Goal: Task Accomplishment & Management: Use online tool/utility

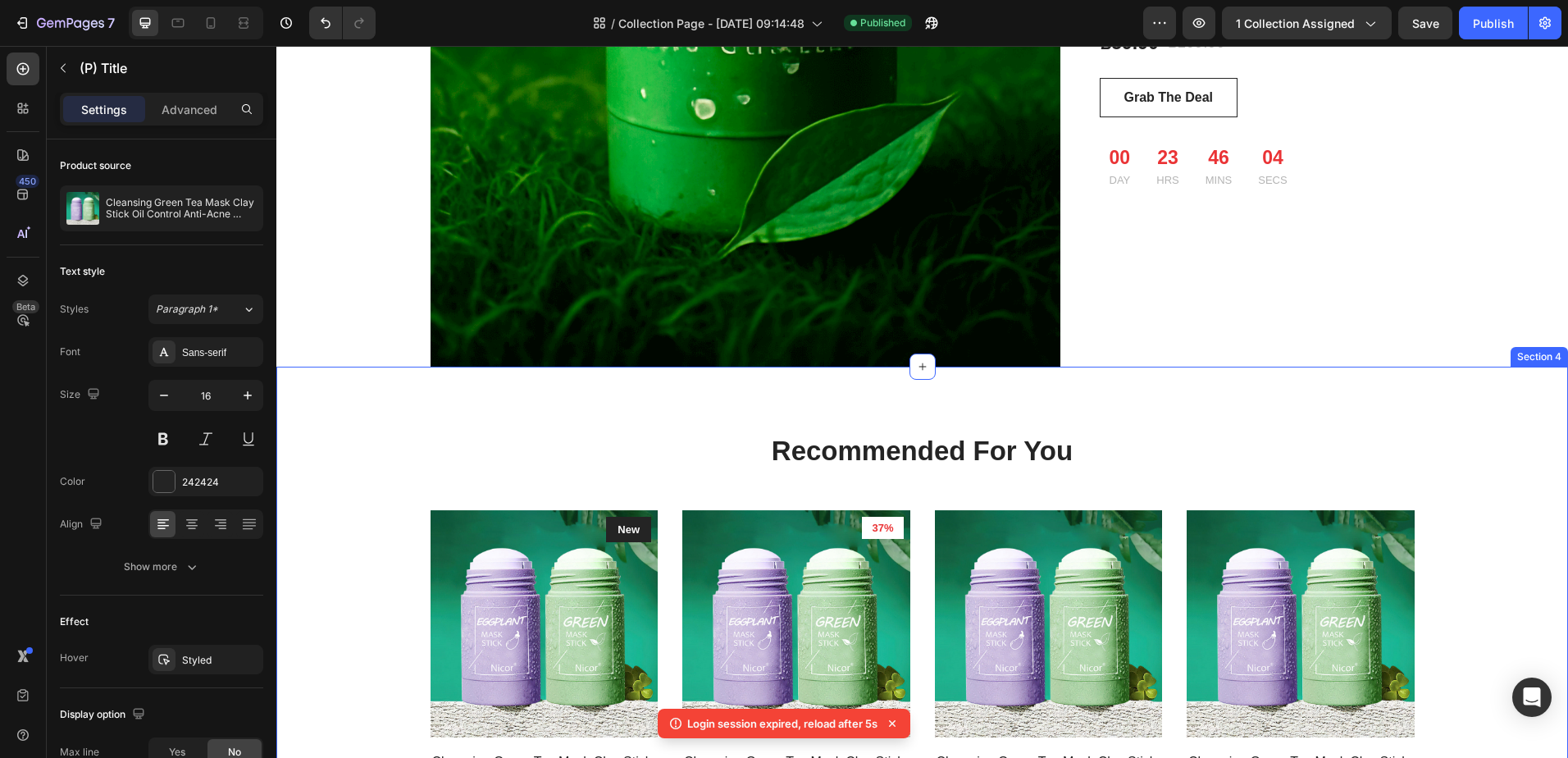
scroll to position [2379, 0]
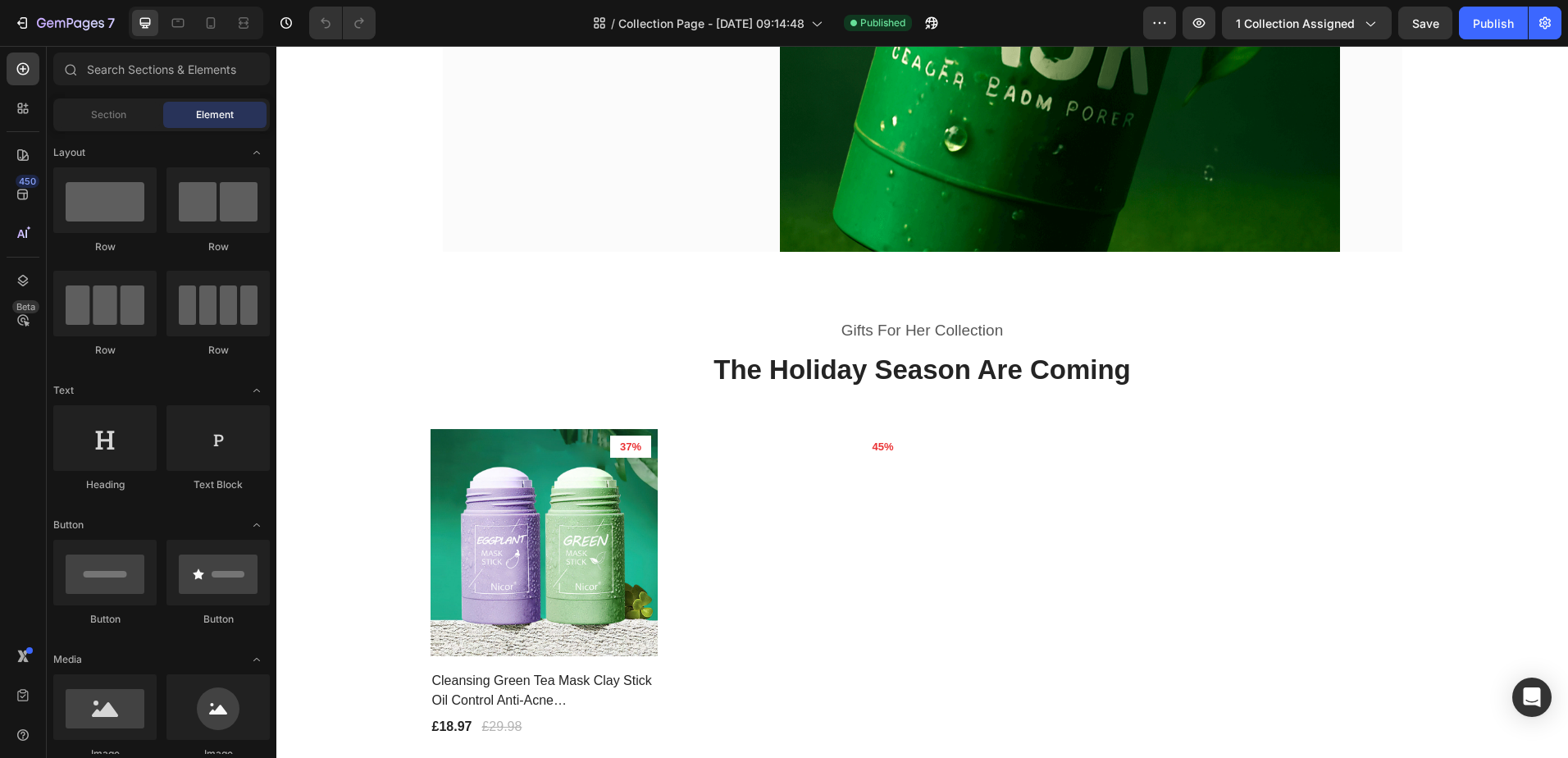
scroll to position [985, 0]
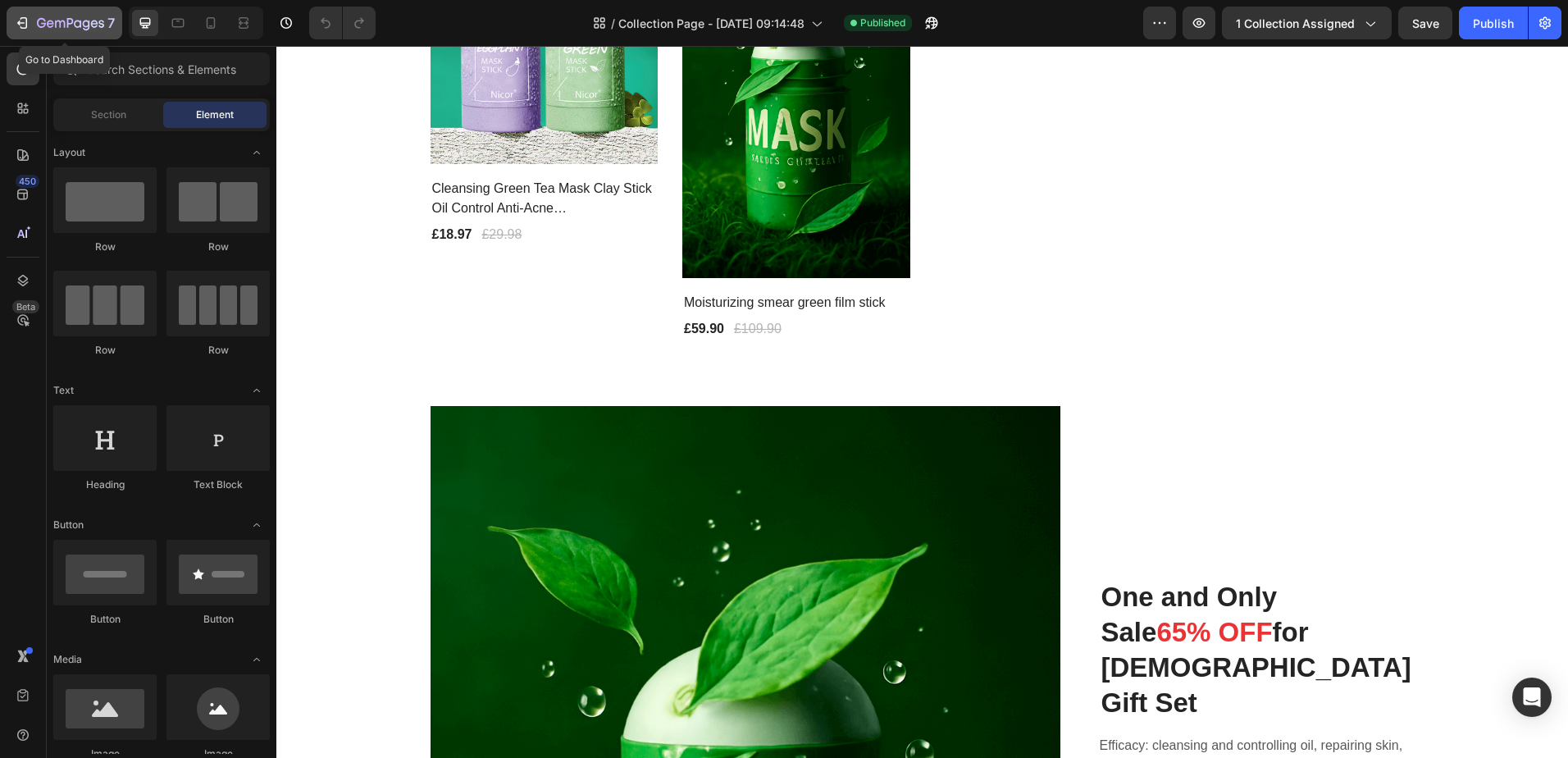
click at [21, 19] on icon "button" at bounding box center [24, 23] width 8 height 12
